Goal: Browse casually

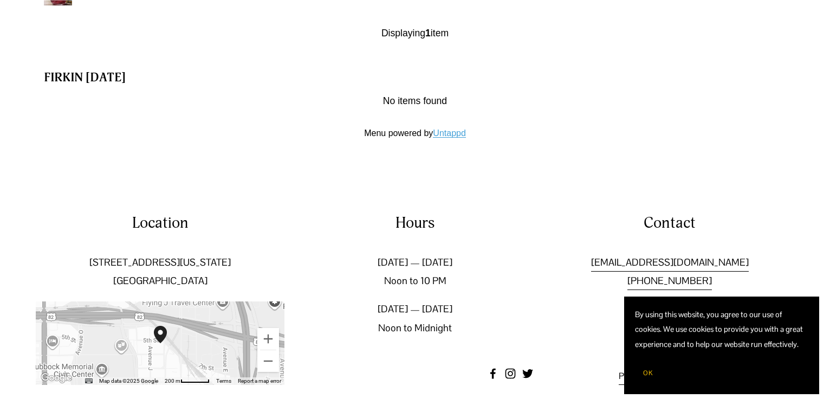
scroll to position [1391, 0]
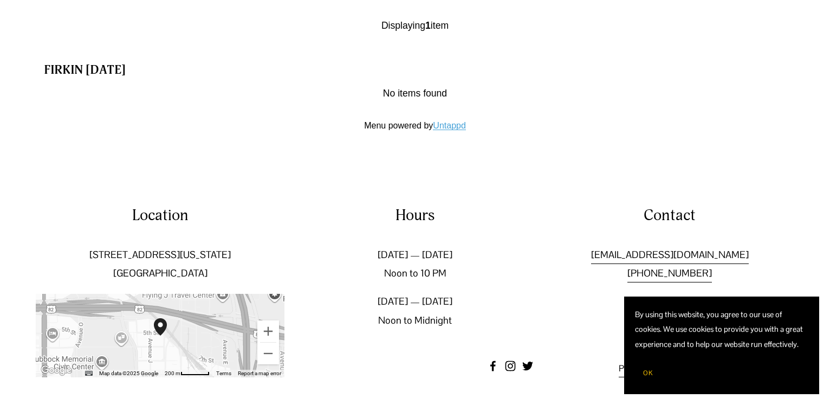
click at [805, 291] on div "Location [STREET_ADDRESS][US_STATE] ← Move left → Move right ↑ Move up ↓ Move d…" at bounding box center [415, 291] width 830 height 172
click at [805, 306] on section "By using this website, you agree to our use of cookies. We use cookies to provi…" at bounding box center [721, 345] width 195 height 98
drag, startPoint x: 805, startPoint y: 374, endPoint x: 823, endPoint y: 375, distance: 18.5
click at [805, 374] on div "OK" at bounding box center [721, 372] width 173 height 21
click at [643, 374] on button "OK" at bounding box center [648, 372] width 26 height 21
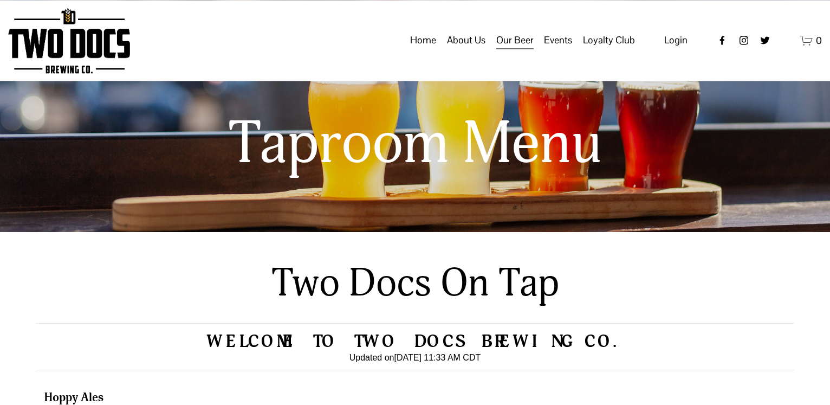
scroll to position [0, 0]
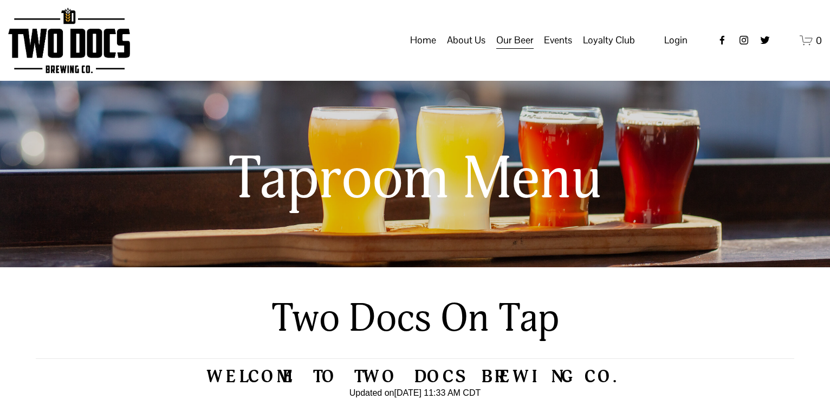
click at [422, 50] on link "Home" at bounding box center [423, 40] width 26 height 21
